Goal: Task Accomplishment & Management: Complete application form

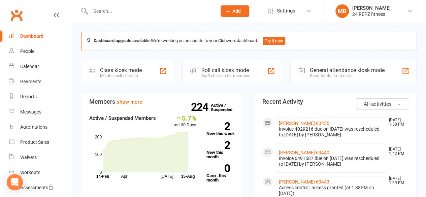
click at [242, 8] on button "Add" at bounding box center [234, 10] width 29 height 11
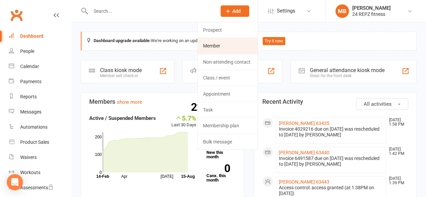
click at [226, 46] on link "Member" at bounding box center [228, 45] width 60 height 15
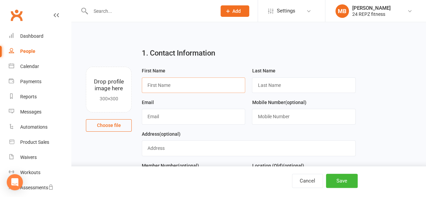
click at [166, 85] on input "text" at bounding box center [193, 84] width 103 height 15
type input "New"
type input "Member 63396"
click at [177, 113] on input "text" at bounding box center [193, 116] width 103 height 15
type input "[EMAIL_ADDRESS][DOMAIN_NAME]"
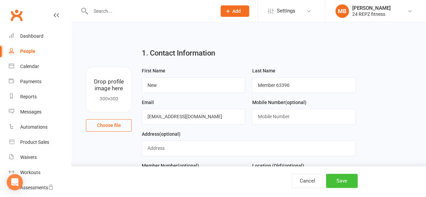
click at [342, 177] on button "Save" at bounding box center [342, 181] width 32 height 14
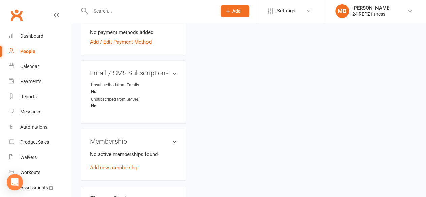
scroll to position [256, 0]
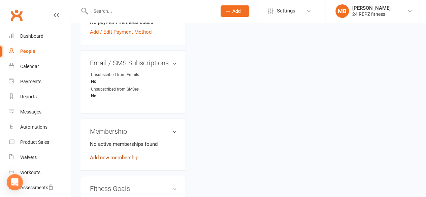
click at [112, 161] on link "Add new membership" at bounding box center [114, 157] width 48 height 6
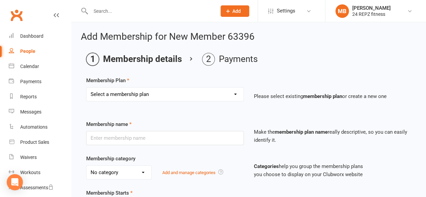
click at [170, 98] on select "Select a membership plan Create new Membership Plan LifeStyle Family - Direct D…" at bounding box center [164, 94] width 157 height 13
select select "4"
click at [86, 88] on select "Select a membership plan Create new Membership Plan LifeStyle Family - Direct D…" at bounding box center [164, 94] width 157 height 13
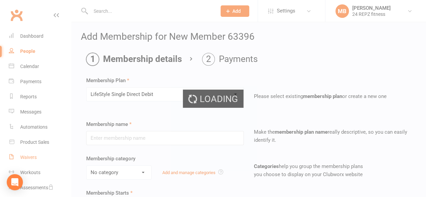
type input "LifeStyle Single Direct Debit"
select select "6"
type input "0"
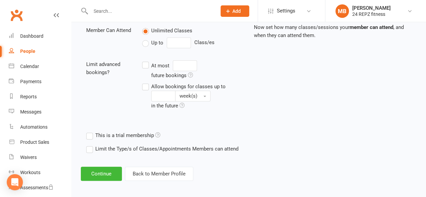
scroll to position [245, 0]
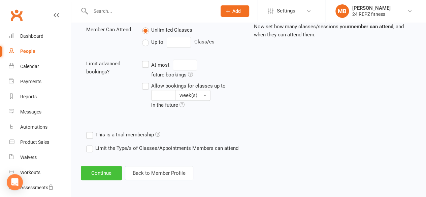
click at [97, 172] on button "Continue" at bounding box center [101, 173] width 41 height 14
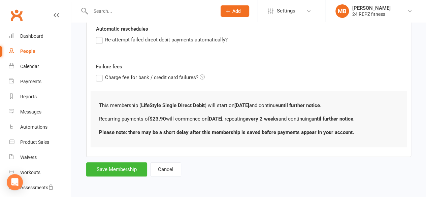
scroll to position [0, 0]
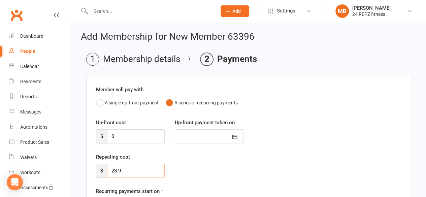
drag, startPoint x: 130, startPoint y: 169, endPoint x: 98, endPoint y: 177, distance: 33.5
click at [98, 177] on div "Repeating cost $ 23.9" at bounding box center [248, 170] width 315 height 34
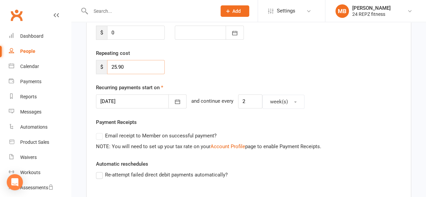
scroll to position [102, 0]
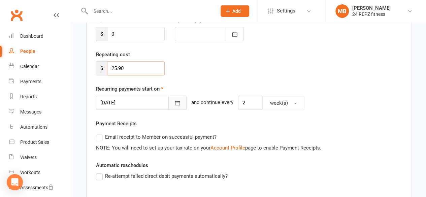
type input "25.90"
click at [174, 100] on icon "button" at bounding box center [177, 103] width 7 height 7
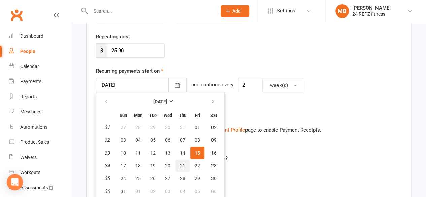
click at [182, 165] on span "21" at bounding box center [182, 165] width 5 height 5
type input "[DATE]"
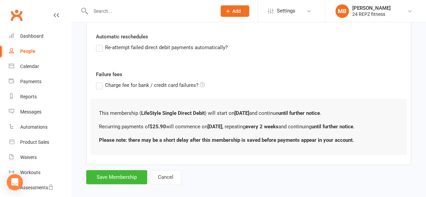
scroll to position [237, 0]
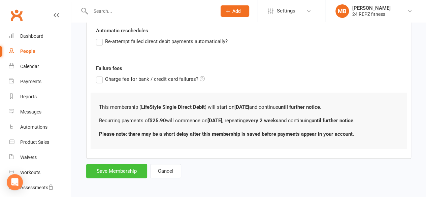
click at [119, 165] on button "Save Membership" at bounding box center [116, 171] width 61 height 14
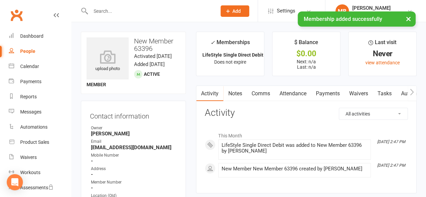
click at [410, 92] on icon "button" at bounding box center [412, 92] width 4 height 7
click at [392, 91] on link "Access Control" at bounding box center [393, 93] width 45 height 15
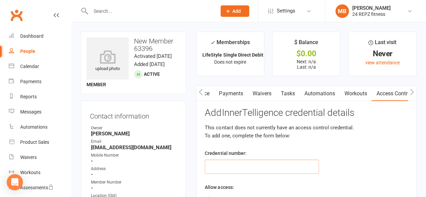
click at [214, 172] on input "text" at bounding box center [262, 167] width 114 height 14
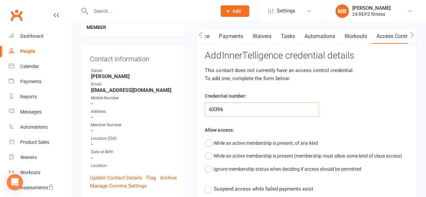
scroll to position [84, 0]
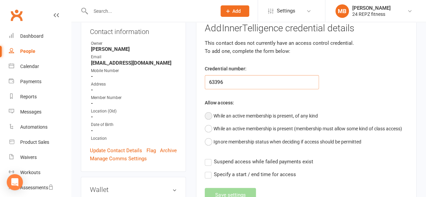
type input "63396"
click at [208, 115] on button "While an active membership is present, of any kind" at bounding box center [261, 115] width 113 height 13
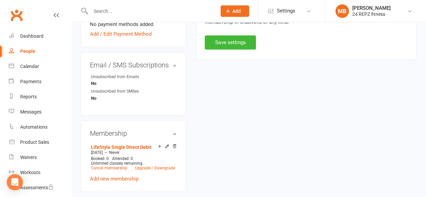
scroll to position [244, 0]
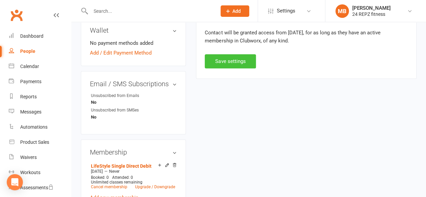
click at [234, 58] on button "Save settings" at bounding box center [230, 61] width 51 height 14
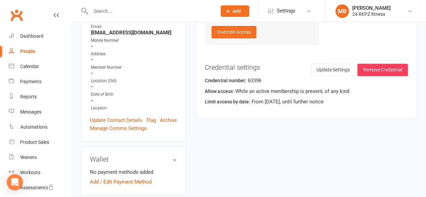
scroll to position [116, 0]
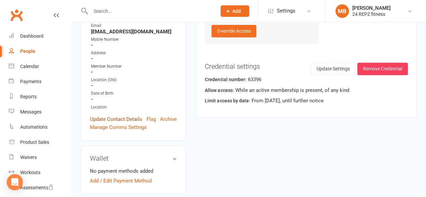
click at [120, 123] on link "Update Contact Details" at bounding box center [116, 119] width 52 height 8
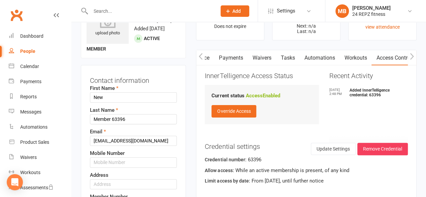
scroll to position [32, 0]
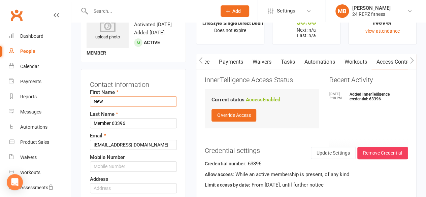
drag, startPoint x: 111, startPoint y: 108, endPoint x: 75, endPoint y: 114, distance: 36.8
type input "[PERSON_NAME]"
click at [110, 128] on input "Member 63396" at bounding box center [133, 123] width 87 height 10
type input "Frame 63396"
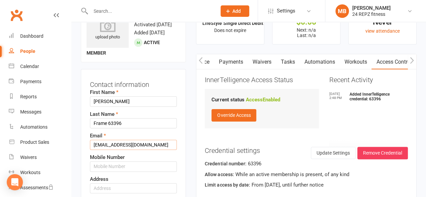
drag, startPoint x: 147, startPoint y: 155, endPoint x: 69, endPoint y: 165, distance: 78.7
type input "[PERSON_NAME][EMAIL_ADDRESS][DOMAIN_NAME]"
click at [123, 171] on input "text" at bounding box center [133, 166] width 87 height 10
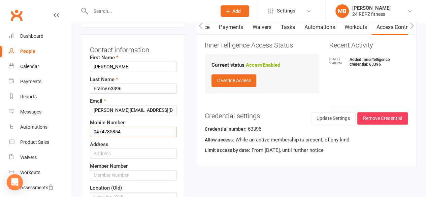
scroll to position [77, 0]
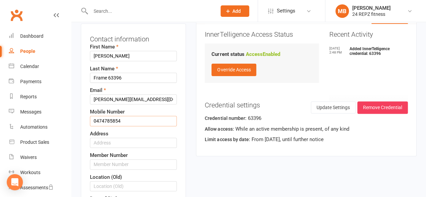
type input "0474785854"
click at [109, 148] on input "text" at bounding box center [133, 143] width 87 height 10
type input "[GEOGRAPHIC_DATA]"
click at [125, 169] on input "text" at bounding box center [133, 164] width 87 height 10
type input "63396"
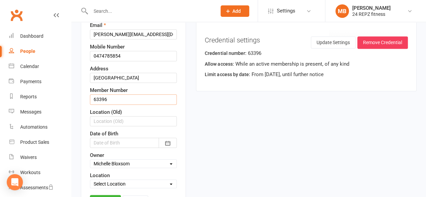
scroll to position [144, 0]
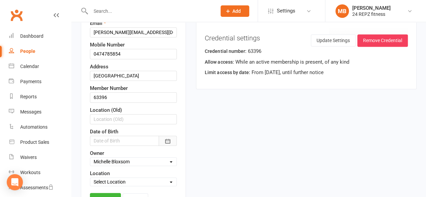
click at [167, 144] on icon "button" at bounding box center [167, 141] width 7 height 7
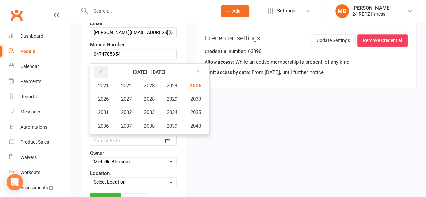
click at [101, 75] on icon "button" at bounding box center [100, 71] width 5 height 5
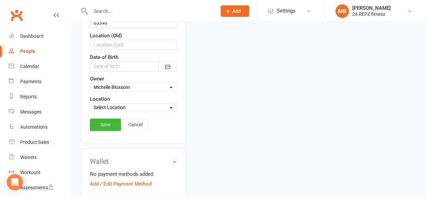
scroll to position [238, 0]
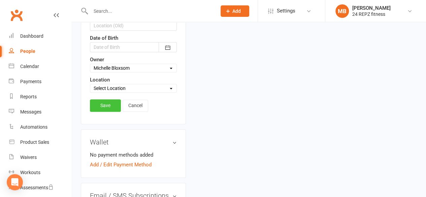
click at [100, 108] on link "Save" at bounding box center [105, 105] width 31 height 12
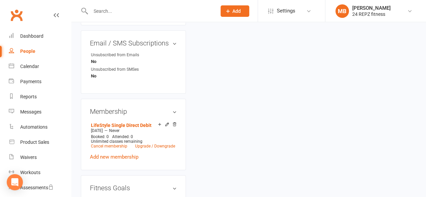
scroll to position [324, 0]
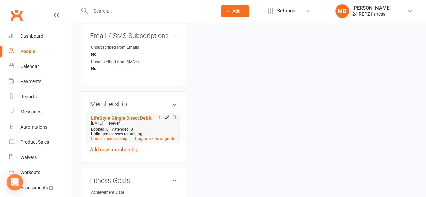
click at [104, 127] on span "Booked: 0" at bounding box center [100, 129] width 18 height 5
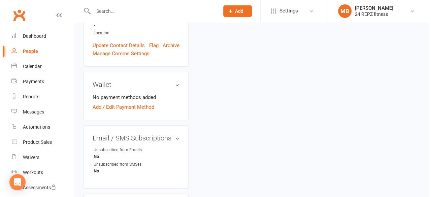
scroll to position [221, 0]
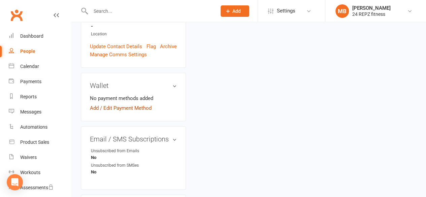
click at [114, 104] on link "Add / Edit Payment Method" at bounding box center [121, 108] width 62 height 8
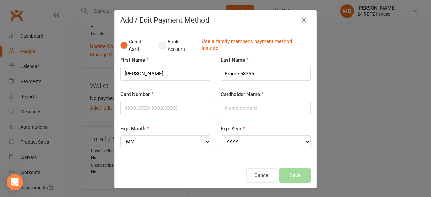
click at [160, 45] on button "Bank Account" at bounding box center [177, 45] width 37 height 21
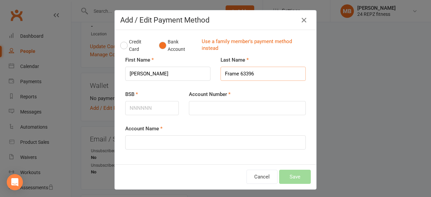
drag, startPoint x: 259, startPoint y: 71, endPoint x: 238, endPoint y: 76, distance: 21.8
click at [238, 76] on input "Frame 63396" at bounding box center [262, 74] width 85 height 14
type input "Frame"
click at [152, 106] on input "BSB" at bounding box center [152, 108] width 54 height 14
type input "012306"
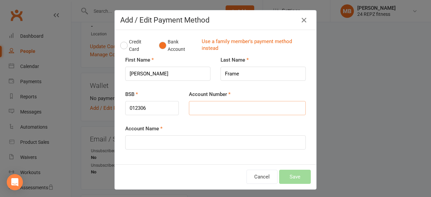
click at [202, 107] on input "Account Number" at bounding box center [247, 108] width 117 height 14
type input "396298105"
click at [150, 138] on input "Account Name" at bounding box center [215, 142] width 180 height 14
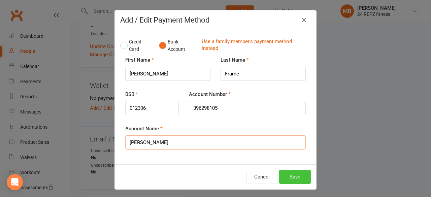
type input "[PERSON_NAME]"
click at [289, 173] on button "Save" at bounding box center [295, 177] width 32 height 14
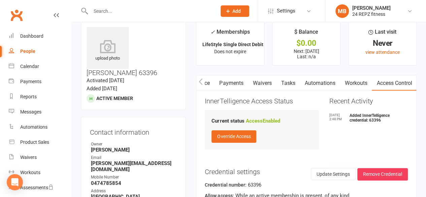
scroll to position [0, 0]
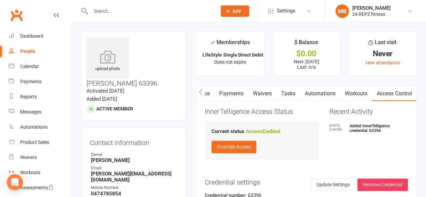
click at [232, 91] on link "Payments" at bounding box center [230, 93] width 33 height 15
